Goal: Navigation & Orientation: Find specific page/section

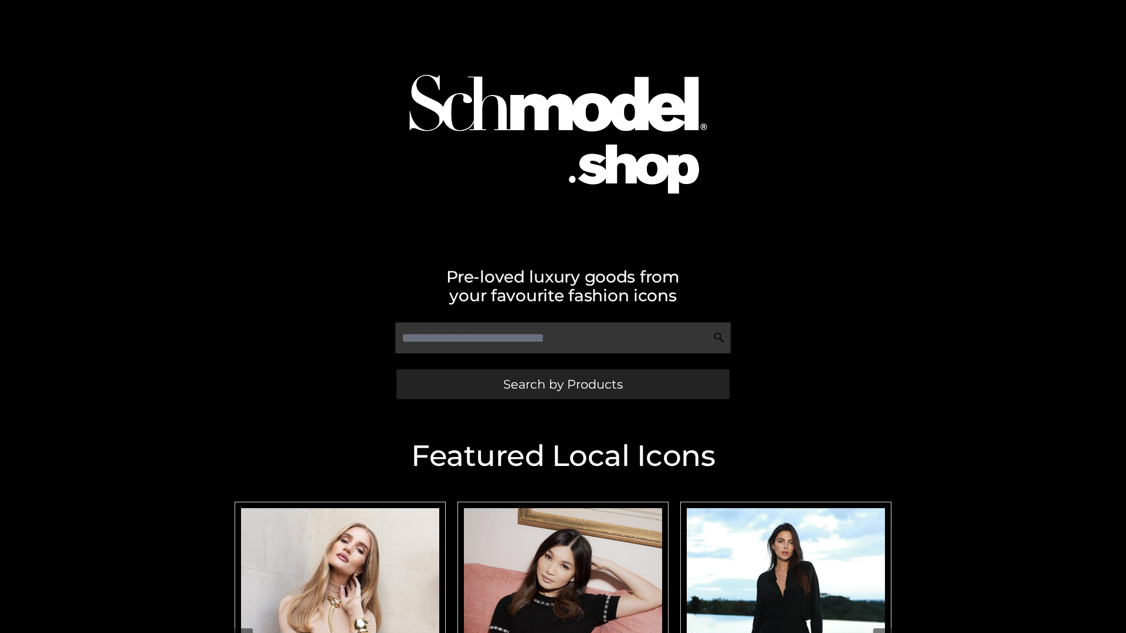
click at [562, 384] on span "Search by Products" at bounding box center [563, 384] width 120 height 12
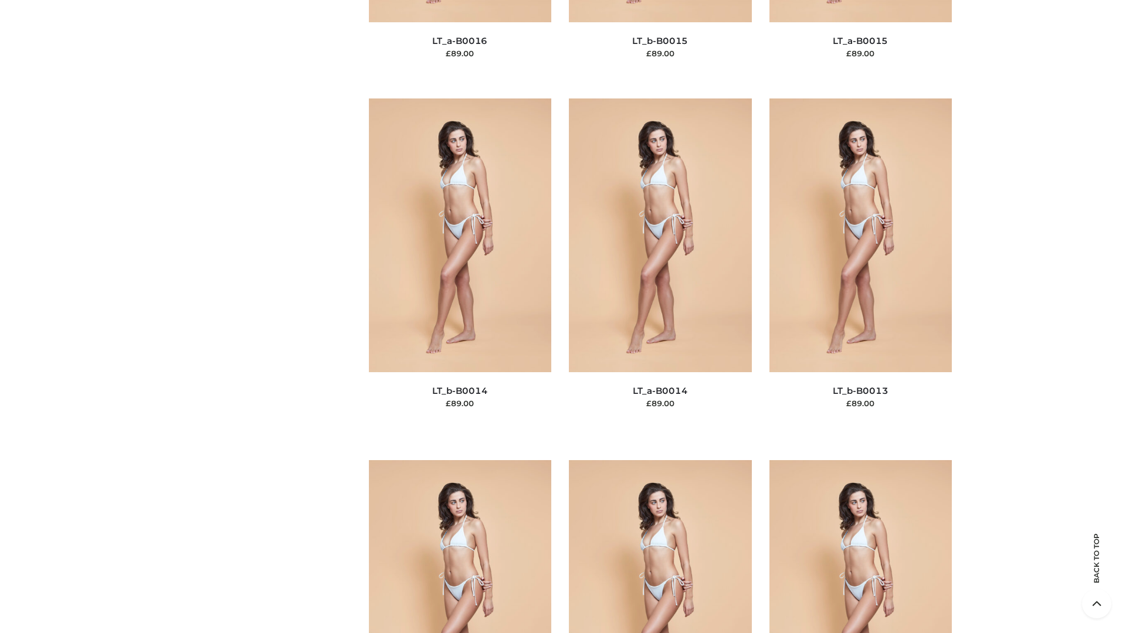
scroll to position [4171, 0]
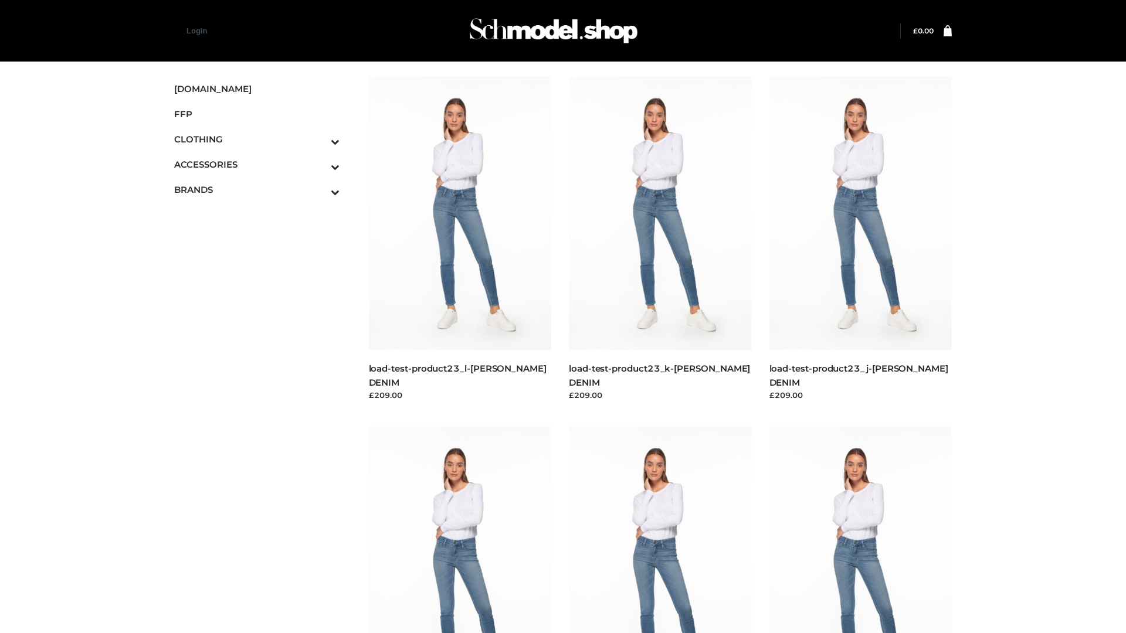
scroll to position [1029, 0]
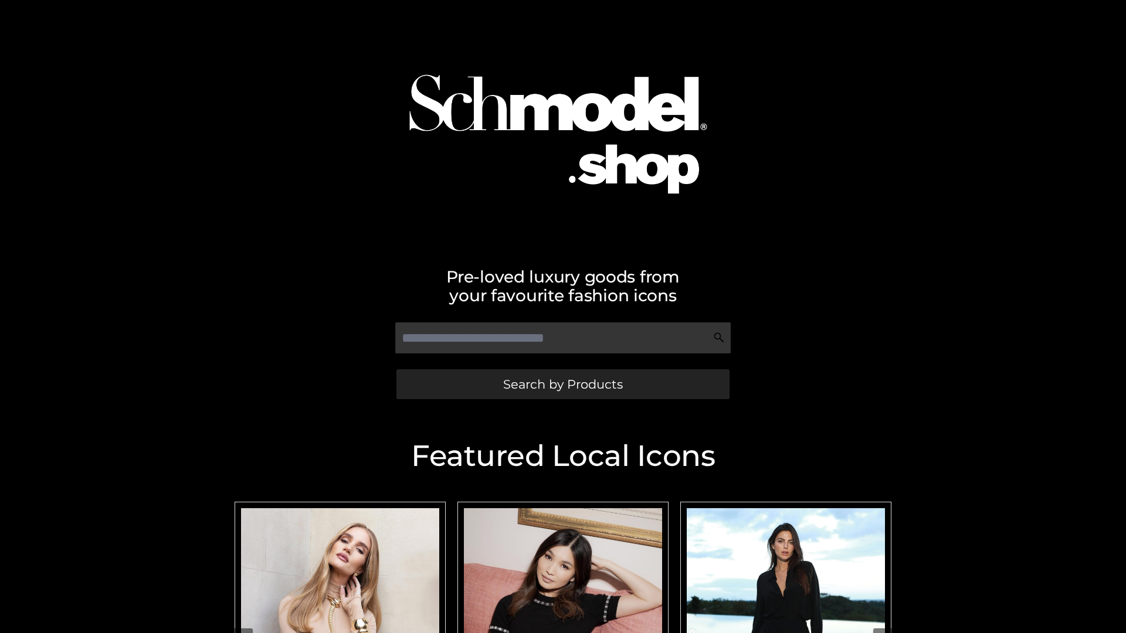
click at [562, 384] on span "Search by Products" at bounding box center [563, 384] width 120 height 12
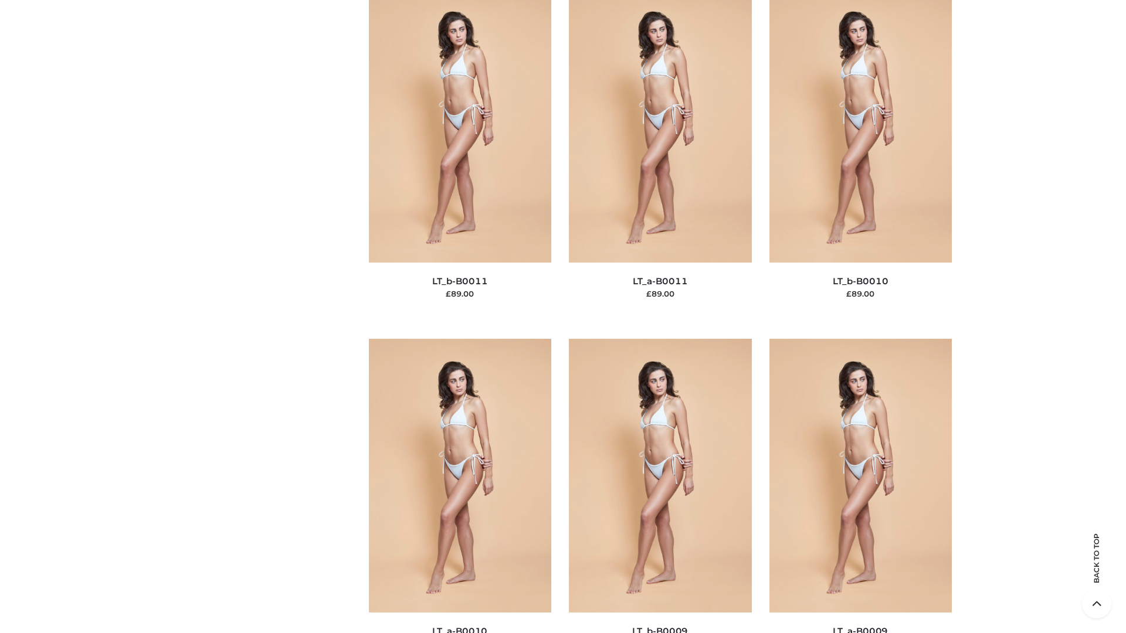
scroll to position [5267, 0]
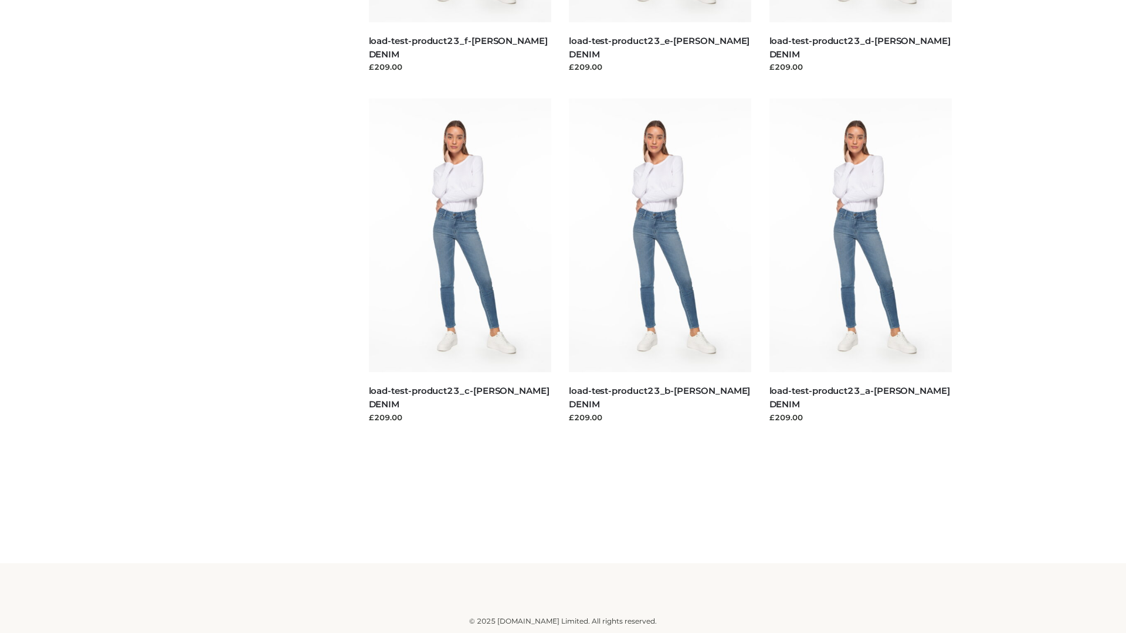
scroll to position [1029, 0]
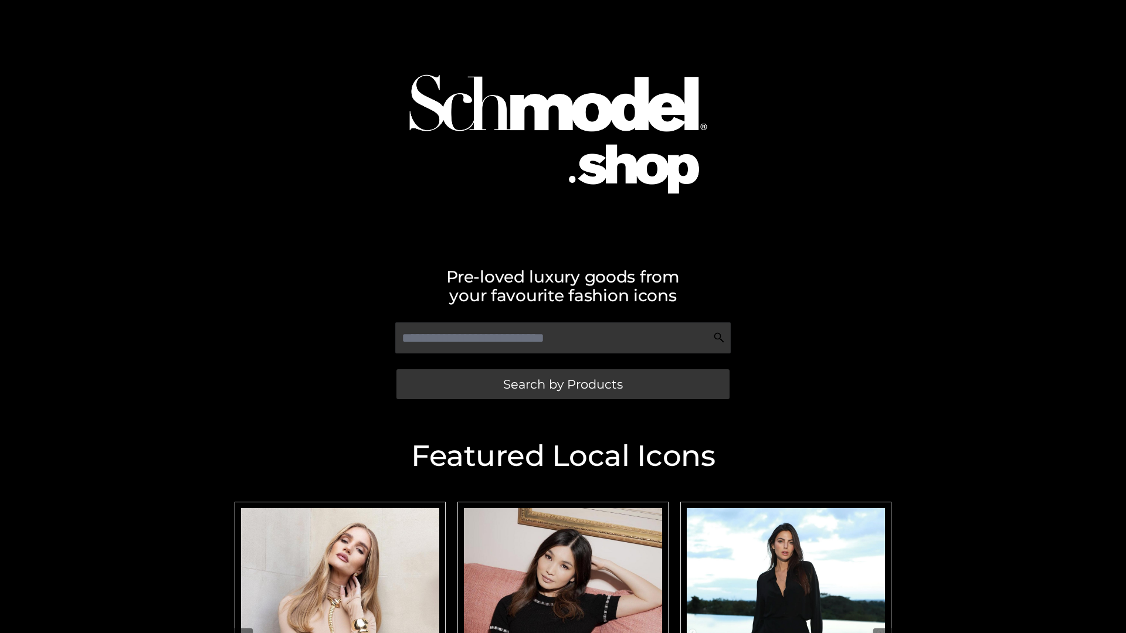
click at [562, 384] on span "Search by Products" at bounding box center [563, 384] width 120 height 12
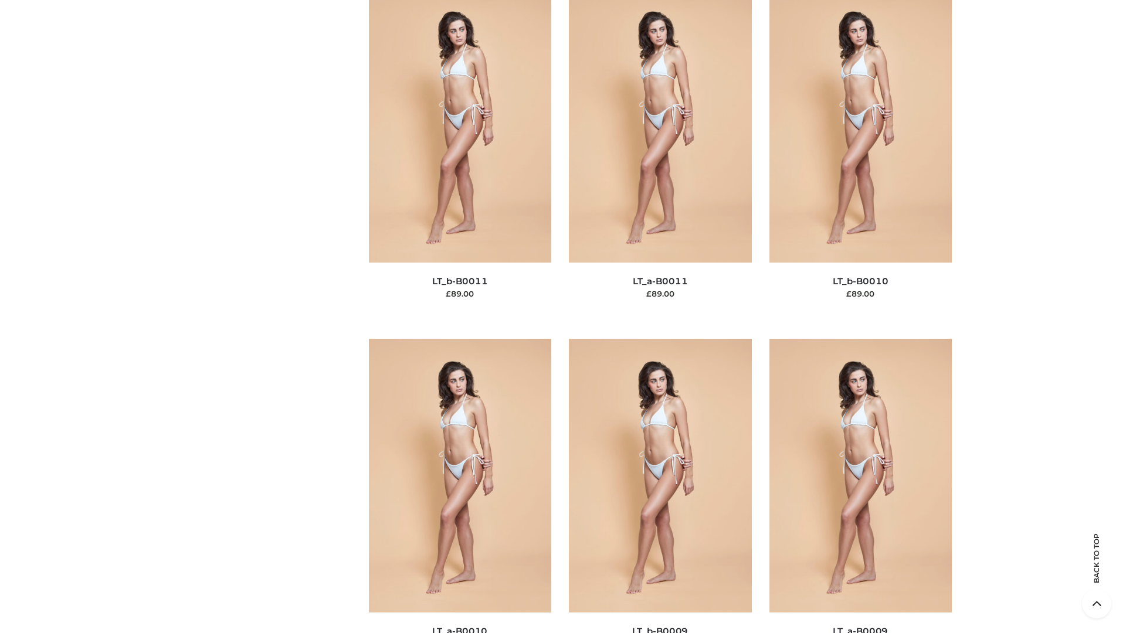
scroll to position [5267, 0]
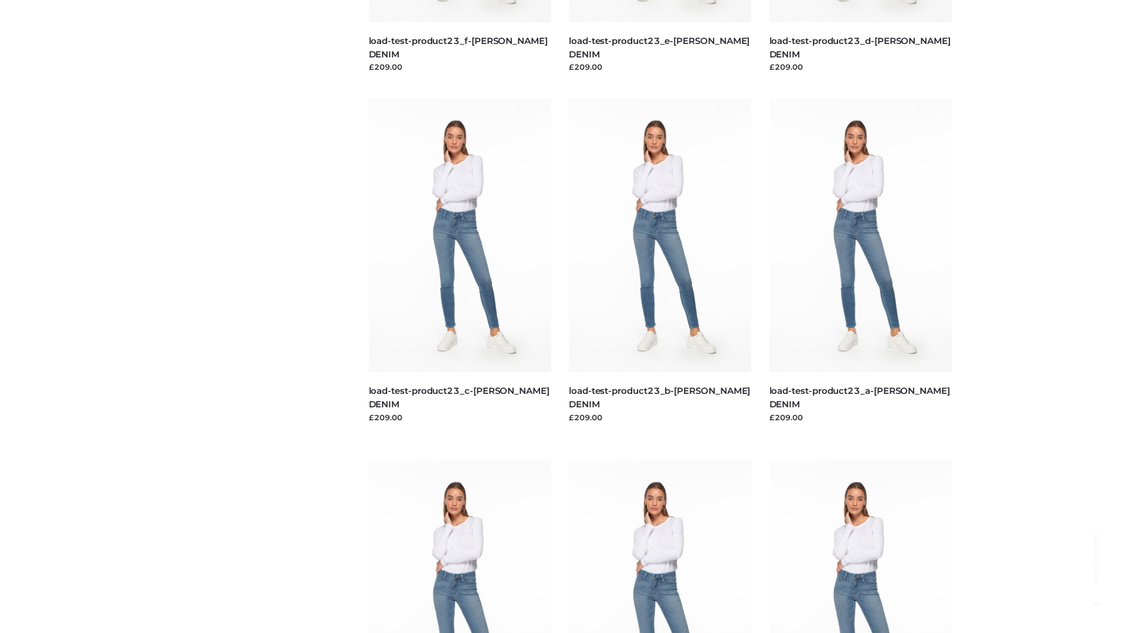
scroll to position [1029, 0]
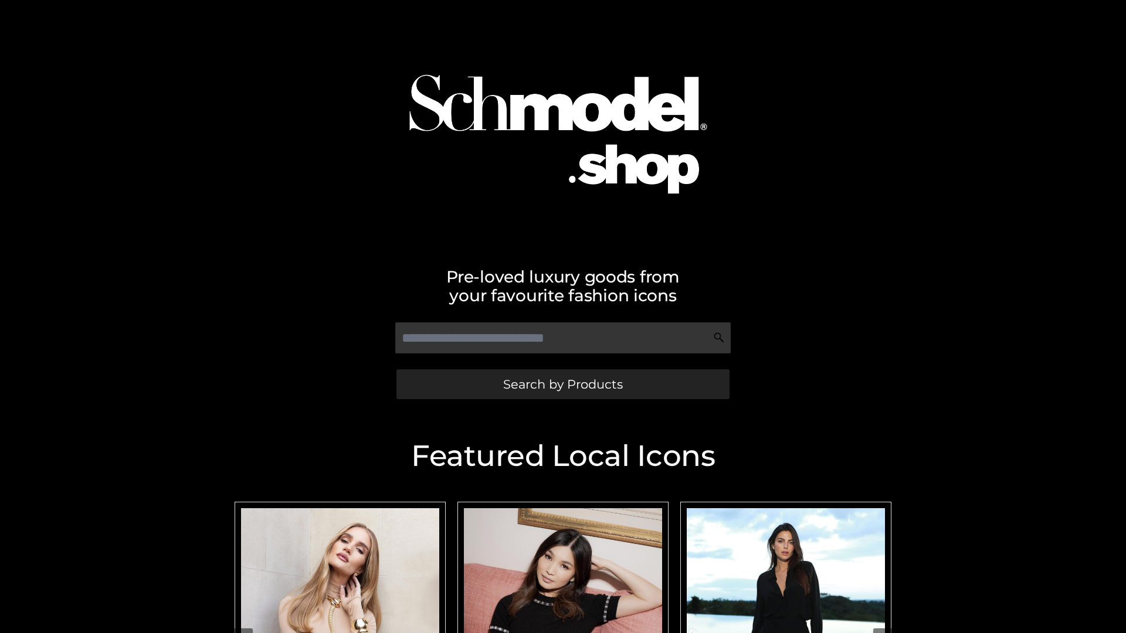
click at [562, 384] on span "Search by Products" at bounding box center [563, 384] width 120 height 12
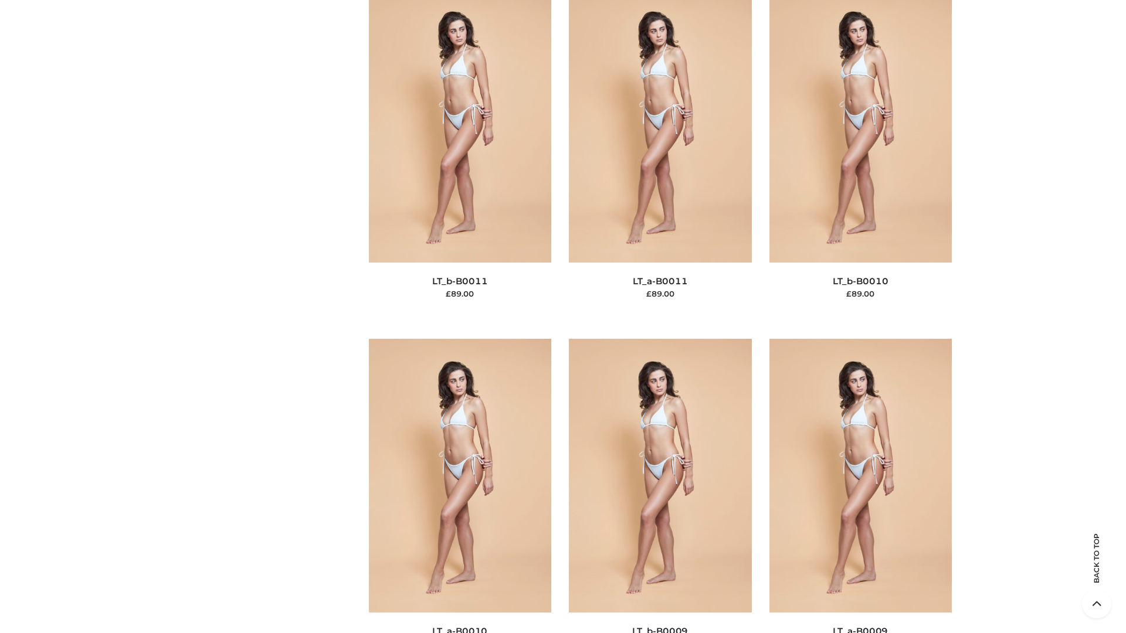
scroll to position [5267, 0]
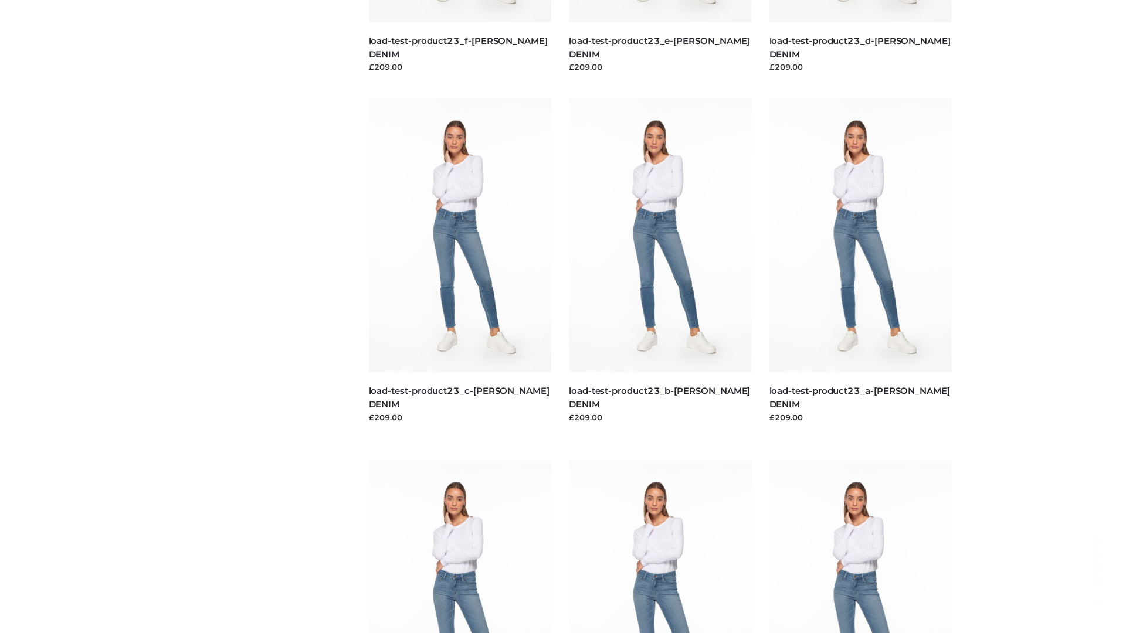
scroll to position [1029, 0]
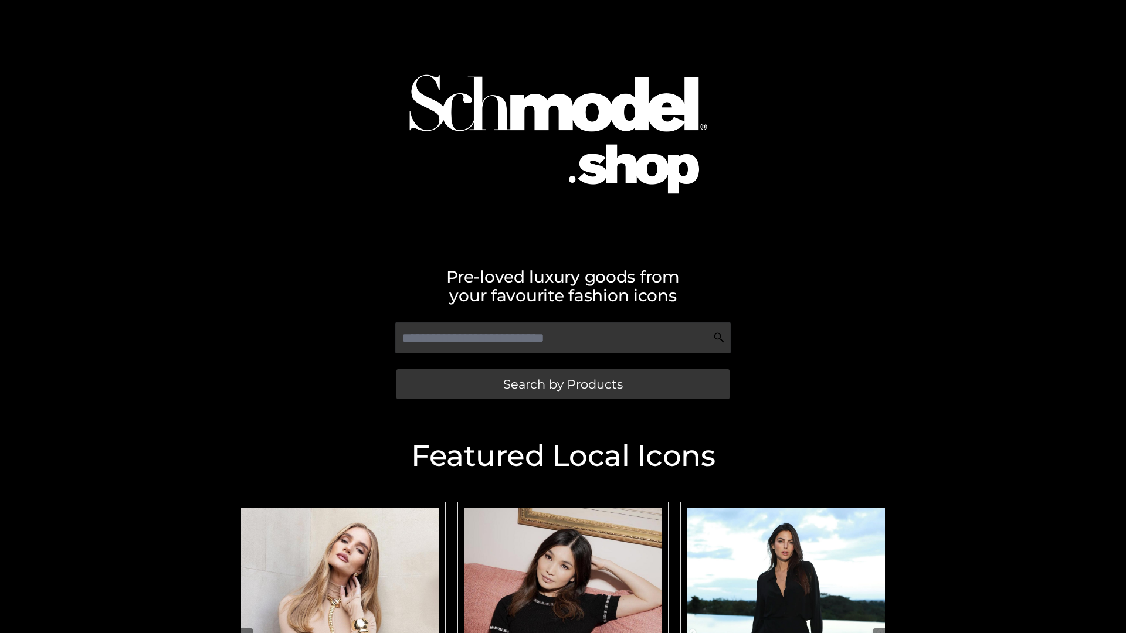
click at [562, 384] on span "Search by Products" at bounding box center [563, 384] width 120 height 12
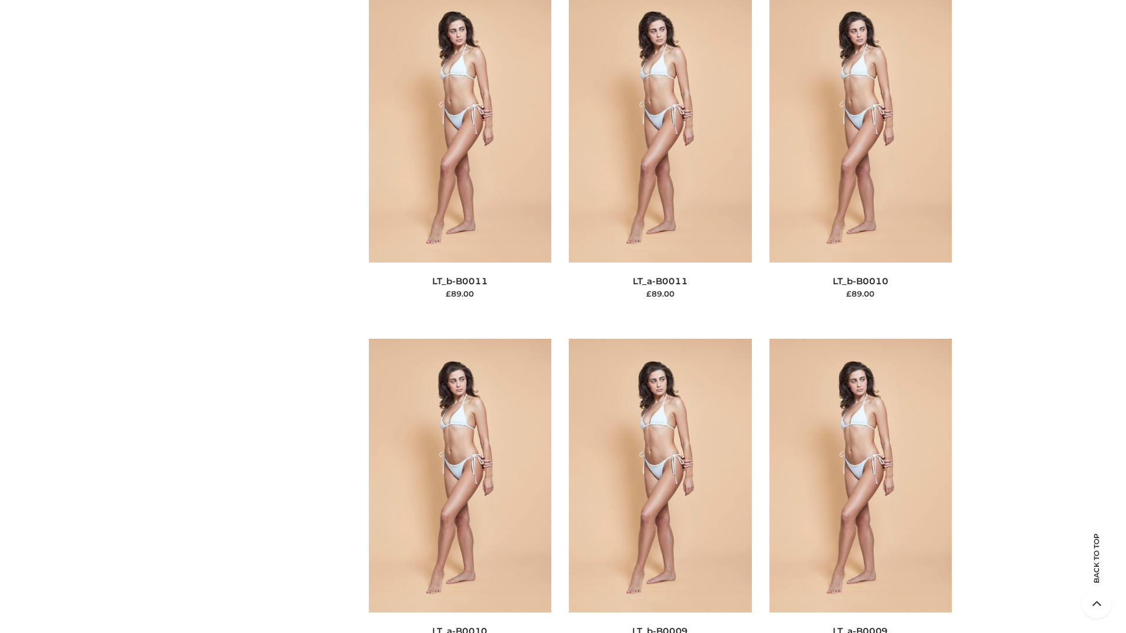
scroll to position [5267, 0]
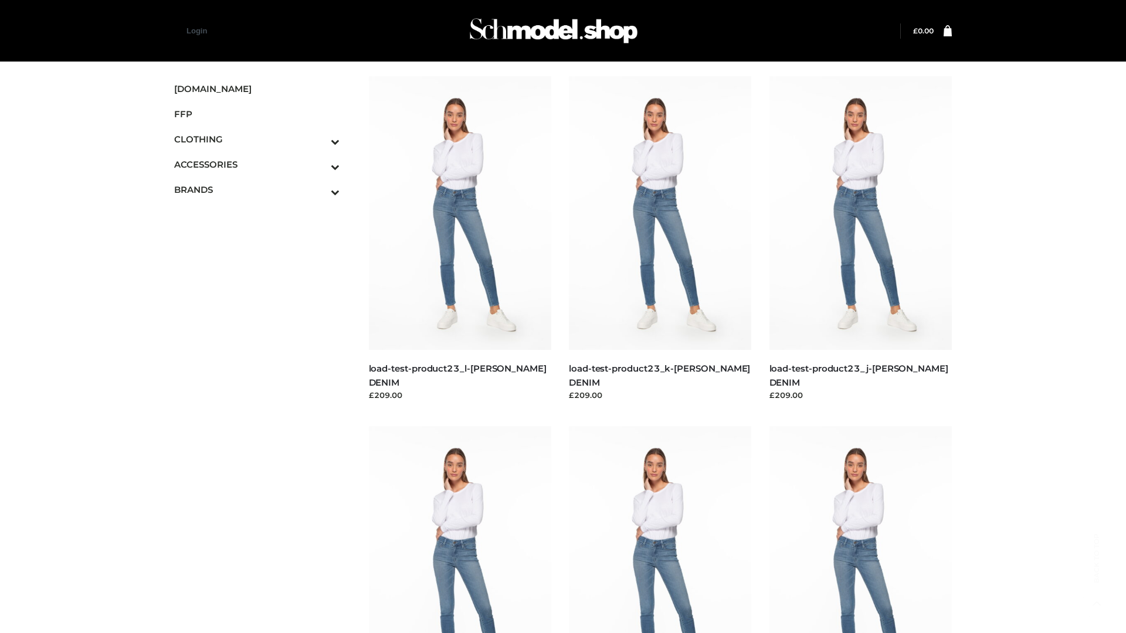
scroll to position [1029, 0]
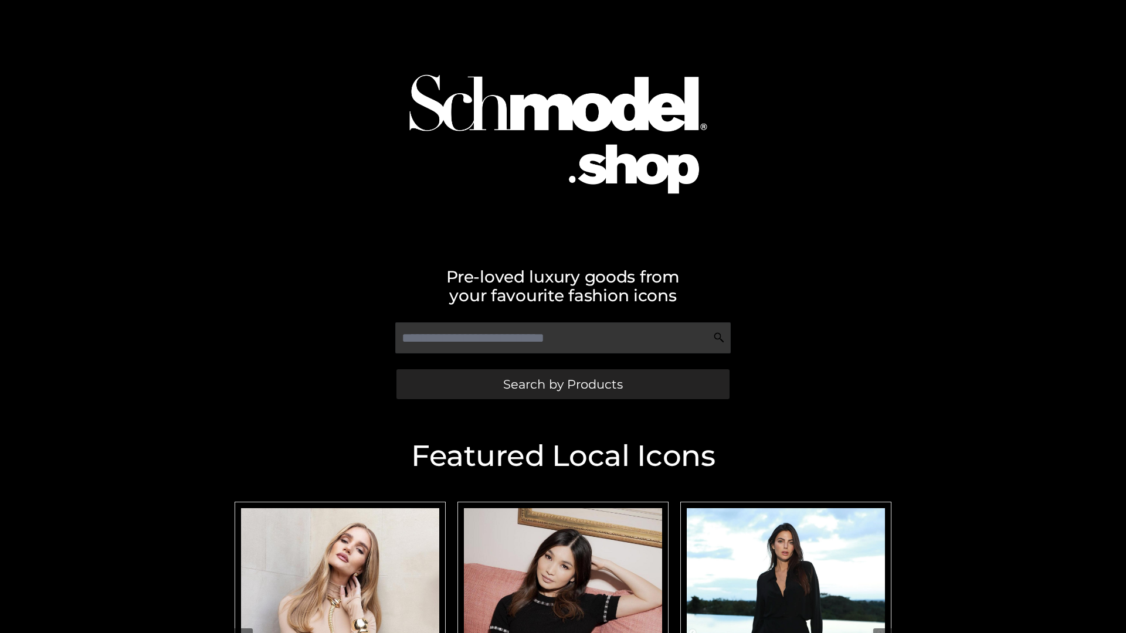
click at [562, 384] on span "Search by Products" at bounding box center [563, 384] width 120 height 12
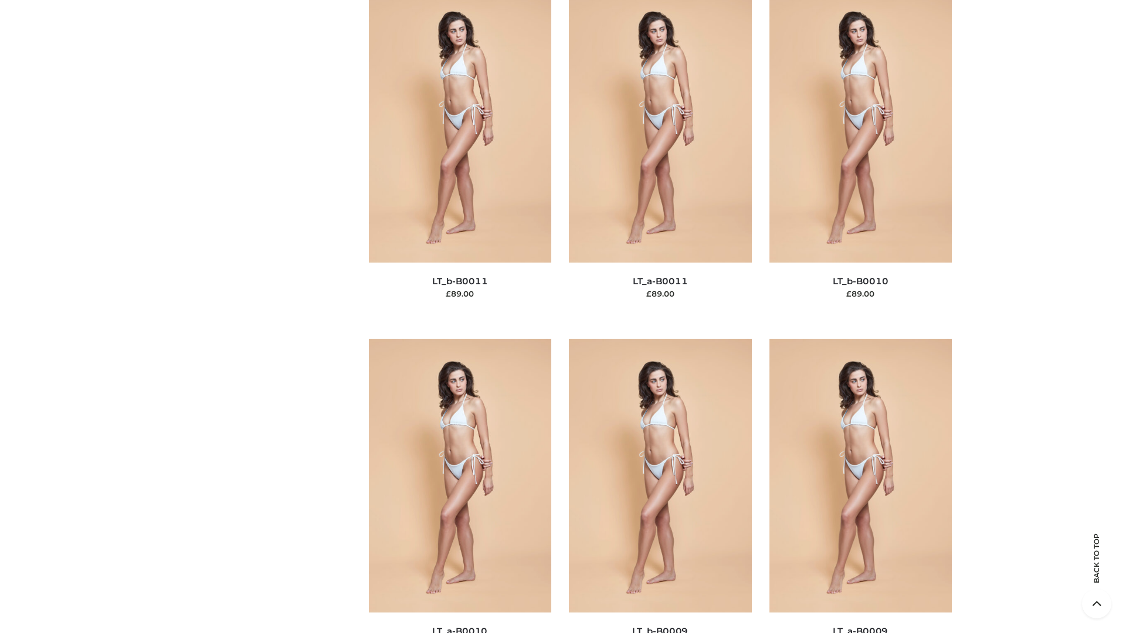
scroll to position [5267, 0]
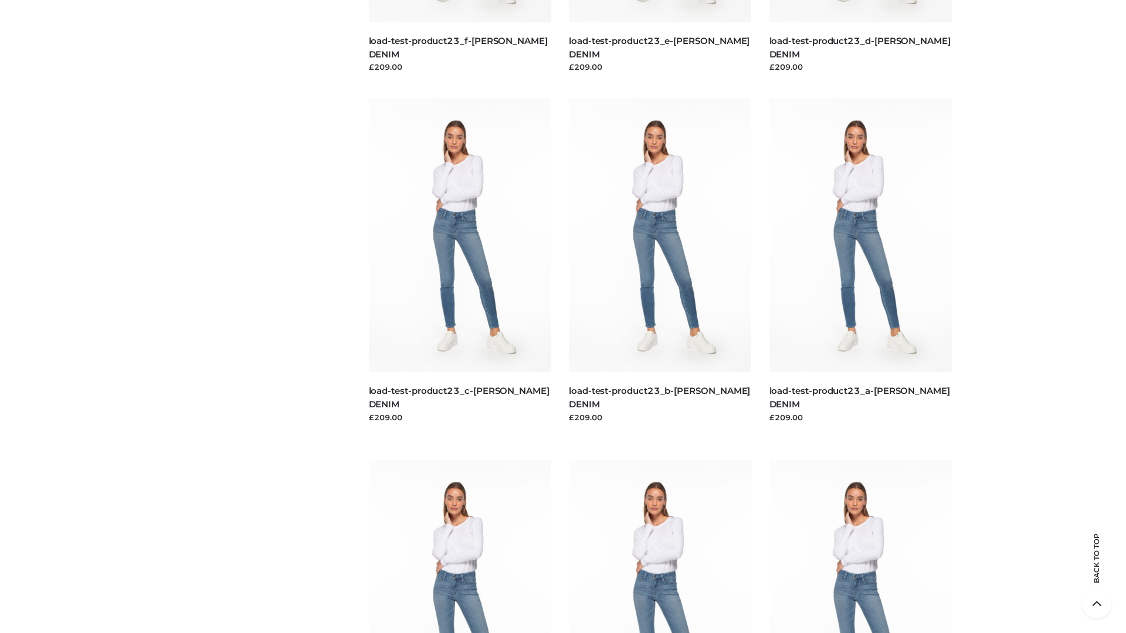
scroll to position [1029, 0]
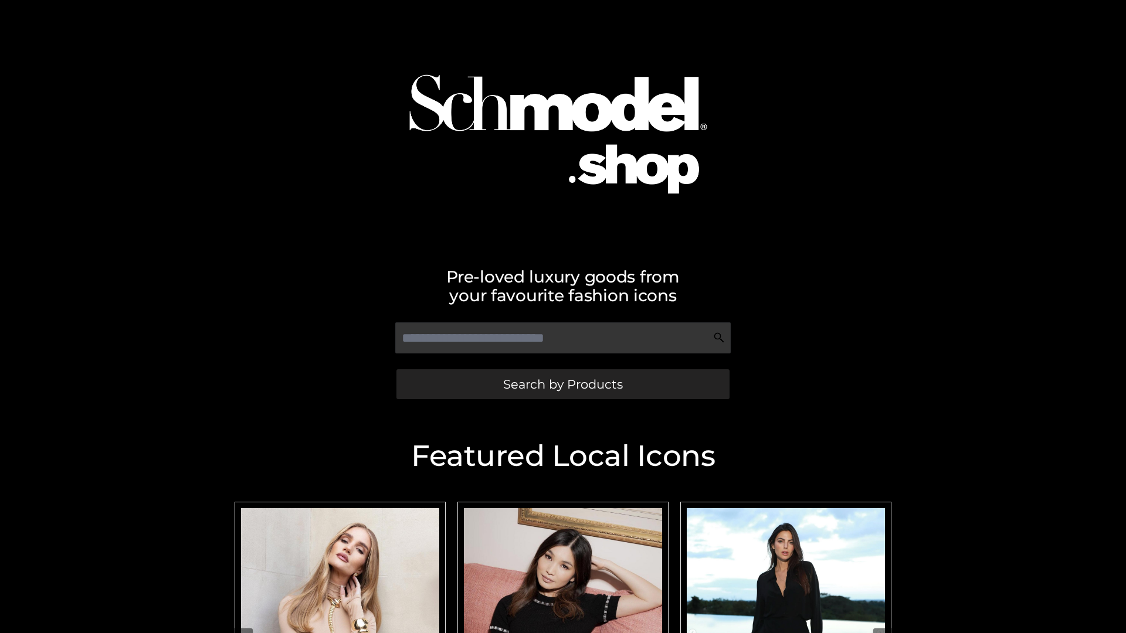
click at [562, 384] on span "Search by Products" at bounding box center [563, 384] width 120 height 12
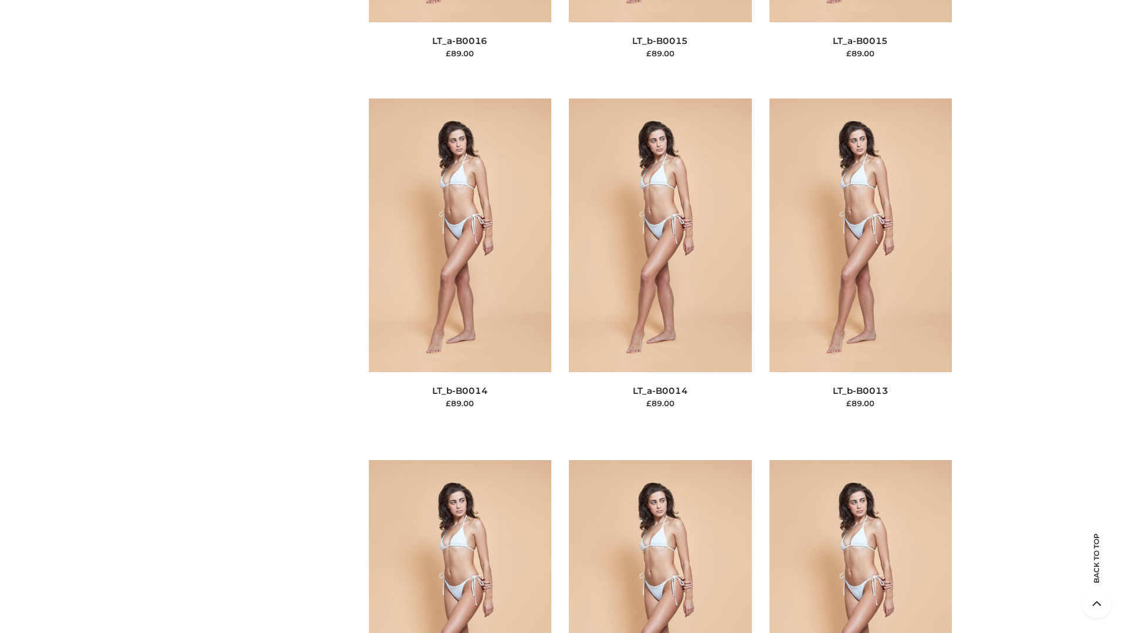
scroll to position [4171, 0]
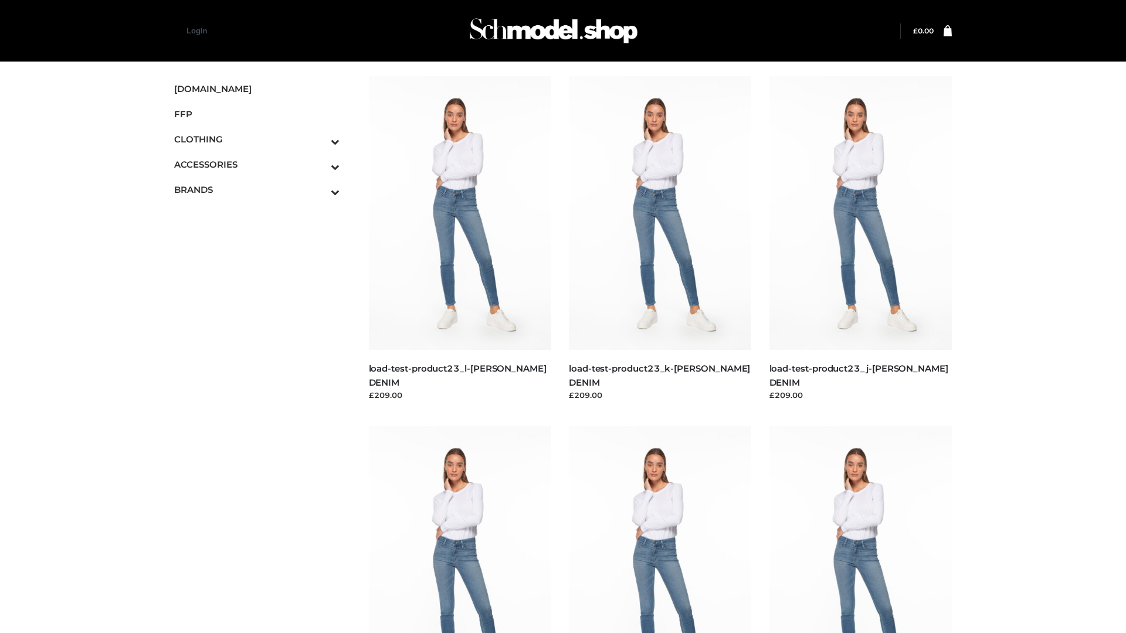
scroll to position [1029, 0]
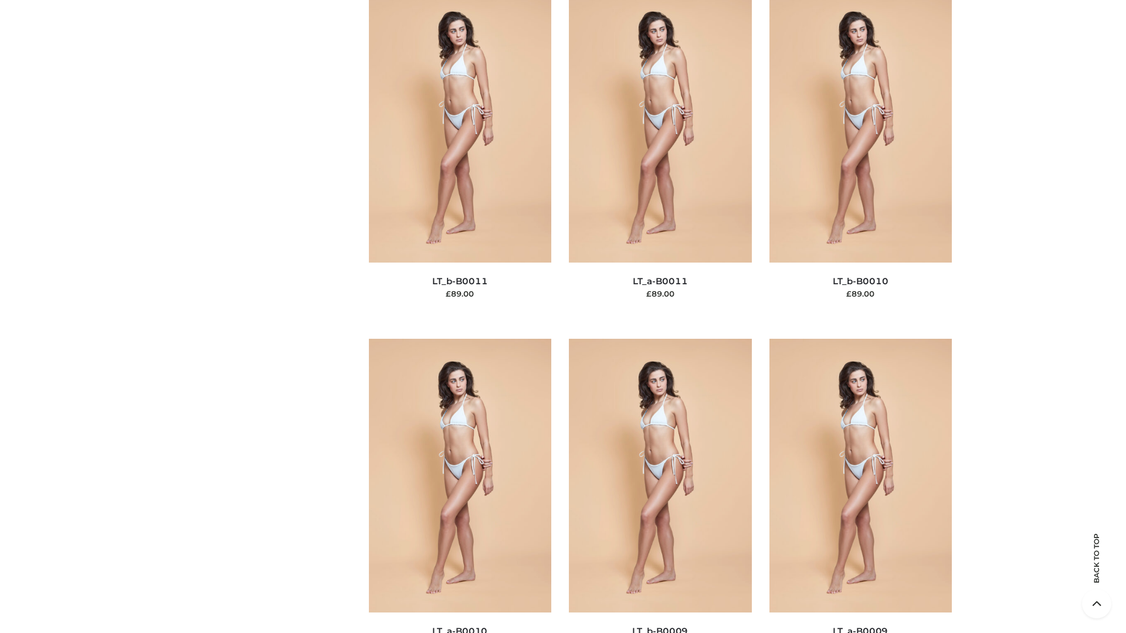
scroll to position [5267, 0]
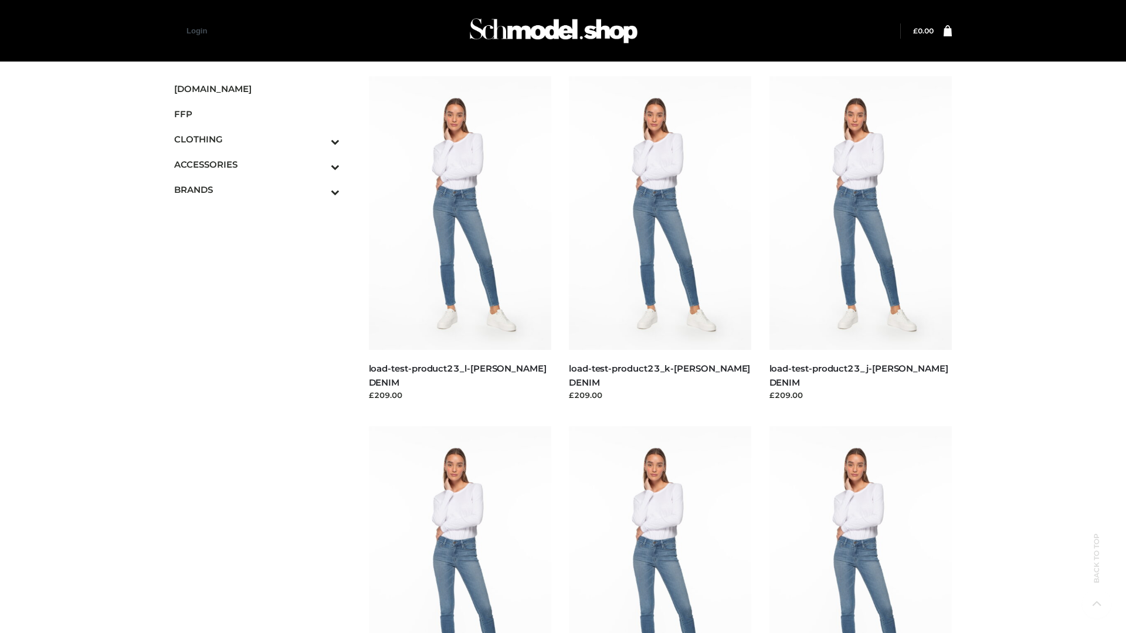
scroll to position [1029, 0]
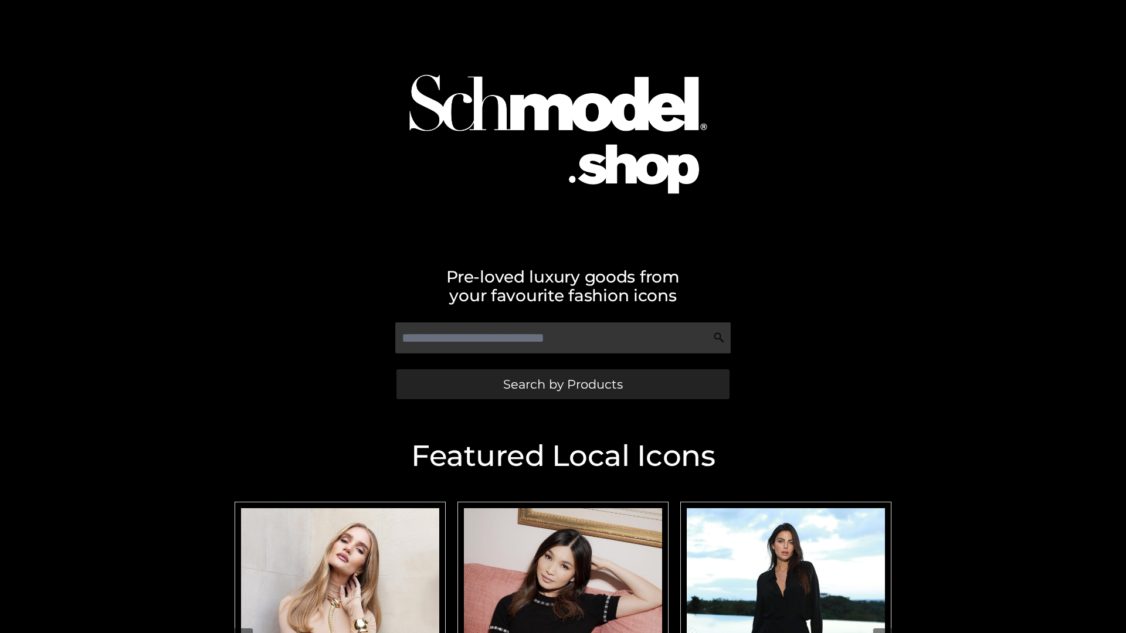
click at [562, 384] on span "Search by Products" at bounding box center [563, 384] width 120 height 12
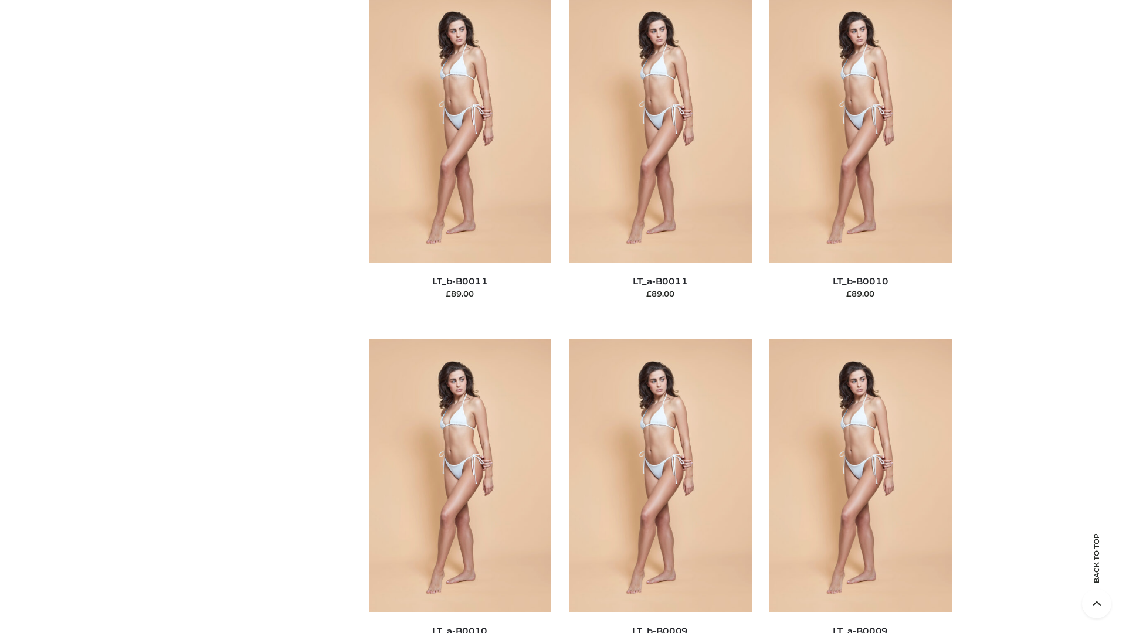
scroll to position [5267, 0]
